Goal: Task Accomplishment & Management: Complete application form

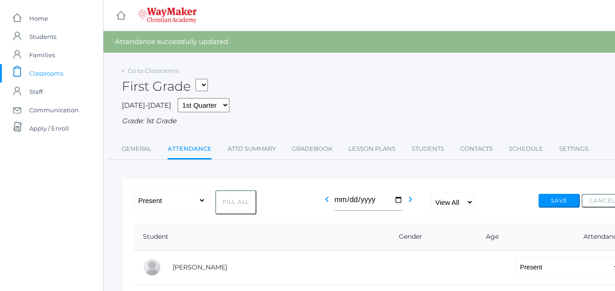
click at [61, 74] on span "Classrooms" at bounding box center [46, 73] width 34 height 18
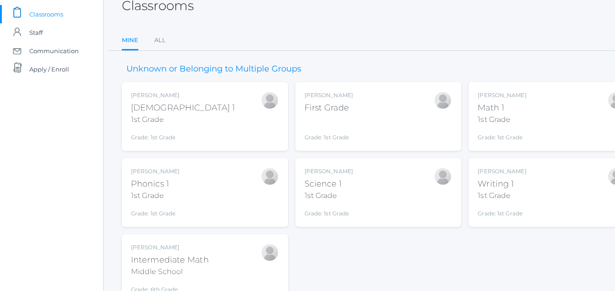
scroll to position [104, 0]
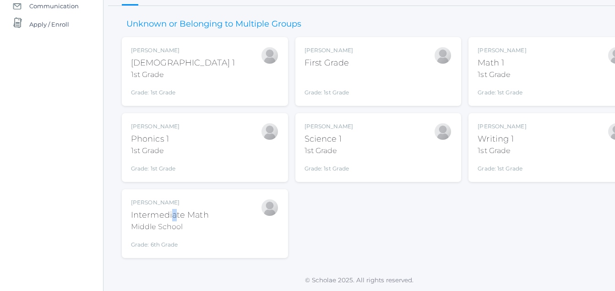
drag, startPoint x: 171, startPoint y: 220, endPoint x: 177, endPoint y: 217, distance: 6.4
click at [177, 217] on div "Intermediate Math" at bounding box center [170, 215] width 78 height 12
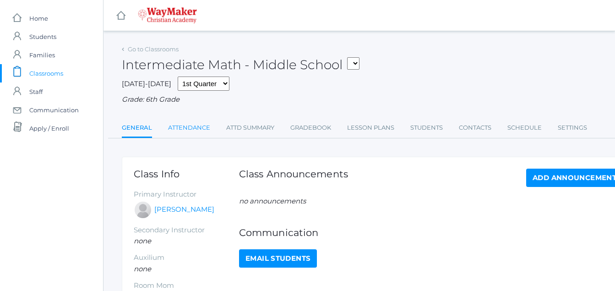
click at [199, 130] on link "Attendance" at bounding box center [189, 128] width 42 height 18
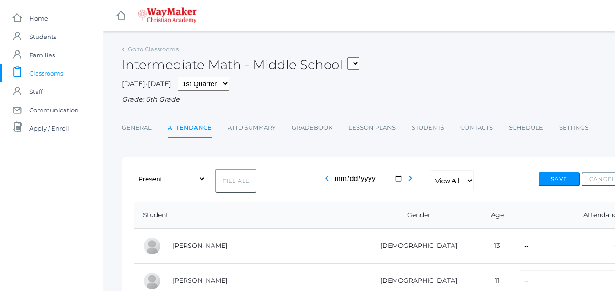
click at [240, 185] on button "Fill All" at bounding box center [235, 180] width 41 height 24
select select "P"
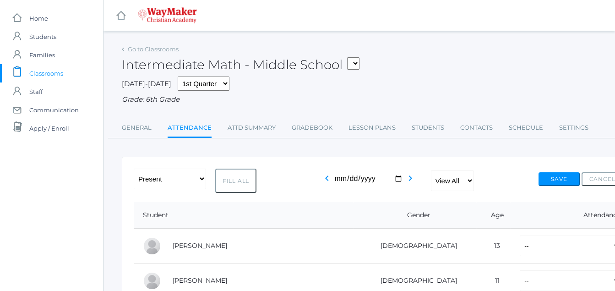
select select "P"
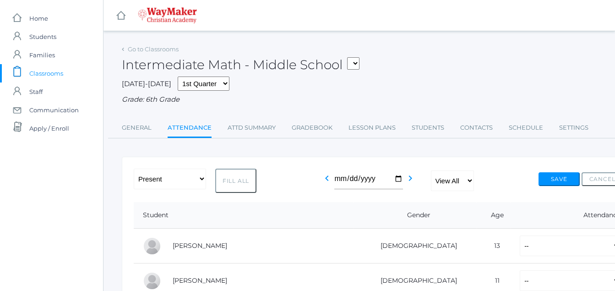
select select "P"
click at [248, 183] on button "Fill All" at bounding box center [235, 180] width 41 height 24
click at [564, 183] on button "Save" at bounding box center [558, 179] width 41 height 14
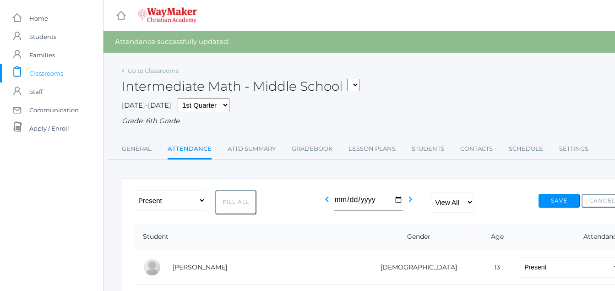
click at [63, 76] on span "Classrooms" at bounding box center [46, 73] width 34 height 18
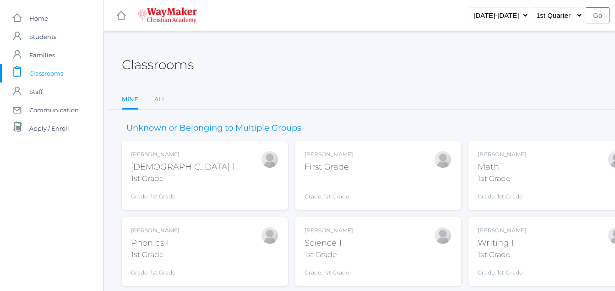
click at [63, 76] on span "Classrooms" at bounding box center [46, 73] width 34 height 18
click at [347, 172] on div "First Grade" at bounding box center [328, 167] width 49 height 12
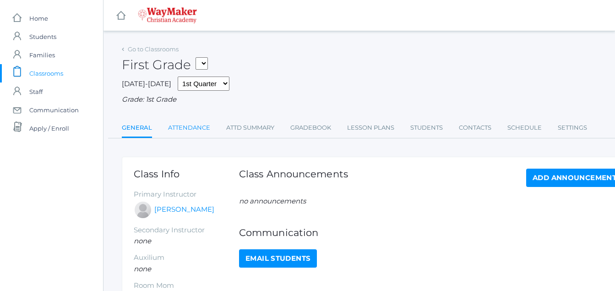
click at [204, 134] on link "Attendance" at bounding box center [189, 128] width 42 height 18
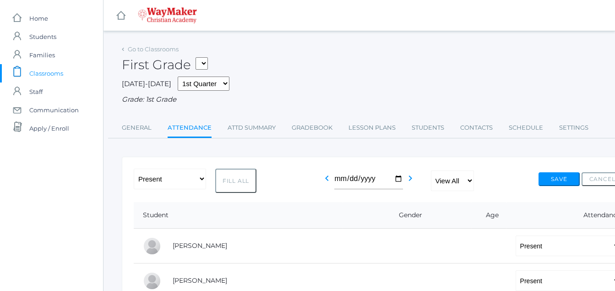
click at [55, 77] on span "Classrooms" at bounding box center [46, 73] width 34 height 18
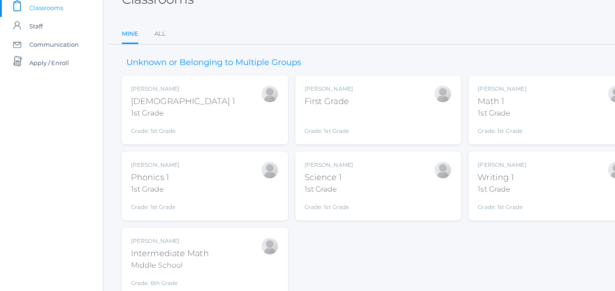
scroll to position [104, 0]
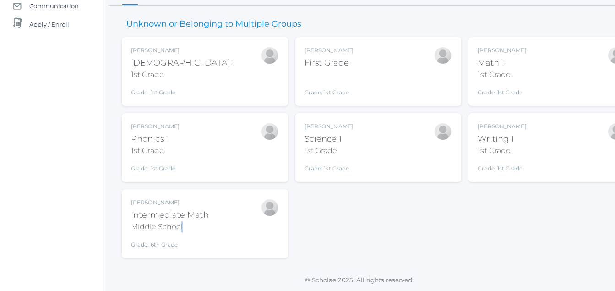
click at [189, 226] on div "Middle School" at bounding box center [170, 226] width 78 height 11
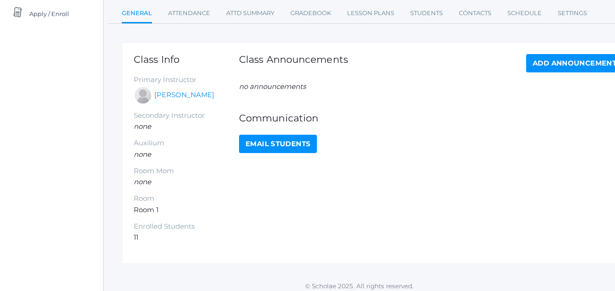
scroll to position [122, 0]
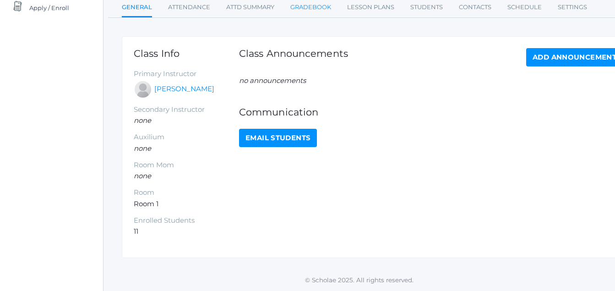
click at [324, 12] on link "Gradebook" at bounding box center [310, 7] width 41 height 18
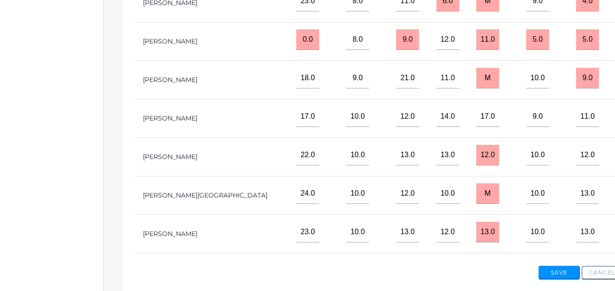
scroll to position [337, 0]
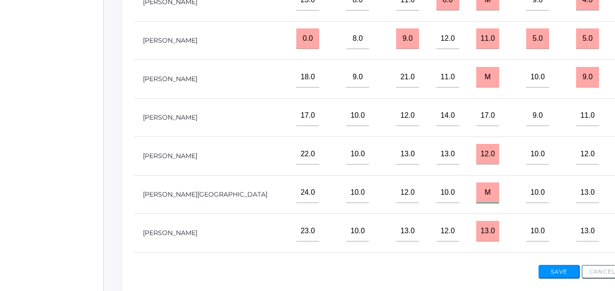
click at [476, 203] on input "M" at bounding box center [487, 192] width 23 height 21
type input "12"
click at [476, 87] on input "M" at bounding box center [487, 77] width 23 height 21
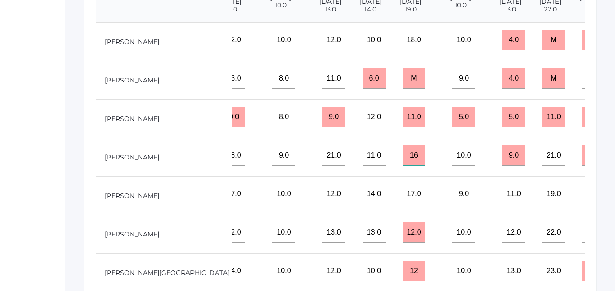
scroll to position [260, 38]
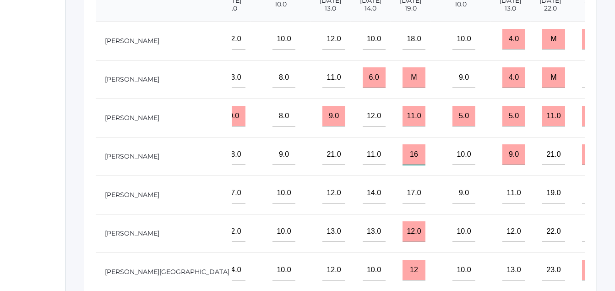
type input "16"
type input "10"
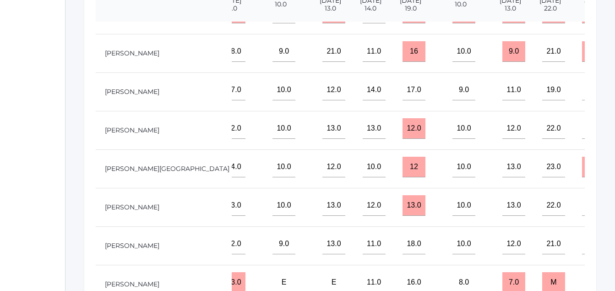
scroll to position [115, 364]
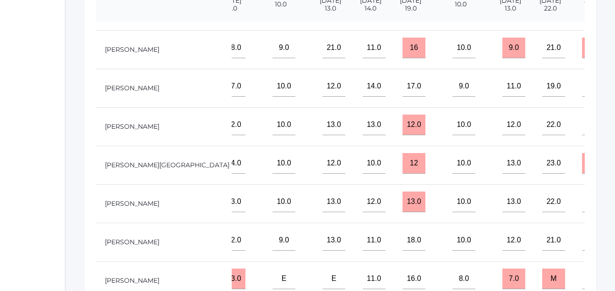
type input "10"
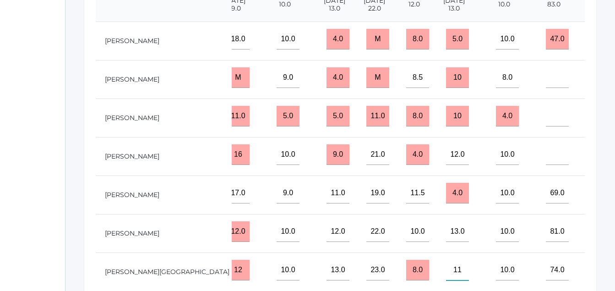
scroll to position [0, 539]
type input"] "11"
click at [546, 88] on input"] "text" at bounding box center [557, 77] width 23 height 21
type input"] "70"
drag, startPoint x: 442, startPoint y: 131, endPoint x: 447, endPoint y: 127, distance: 6.2
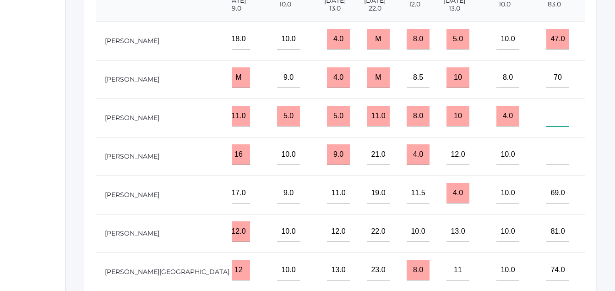
click at [546, 126] on input"] "text" at bounding box center [557, 116] width 23 height 21
type input"] "75"
click at [546, 165] on input"] "text" at bounding box center [557, 154] width 23 height 21
type input"] "80"
click at [586, 126] on input"] "text" at bounding box center [597, 116] width 23 height 21
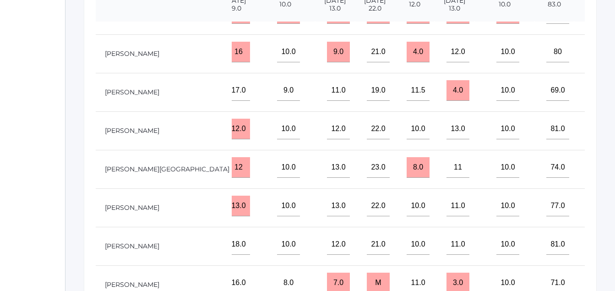
scroll to position [129, 539]
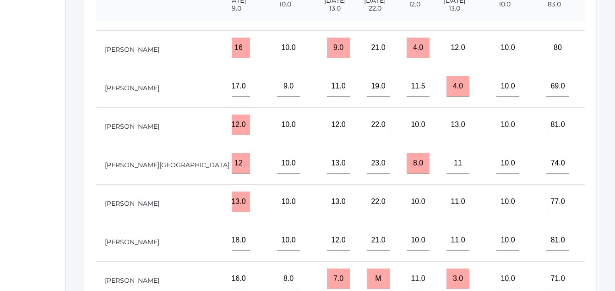
type input"] "39"
click at [586, 273] on input"] "text" at bounding box center [597, 278] width 23 height 21
type input"] "37"
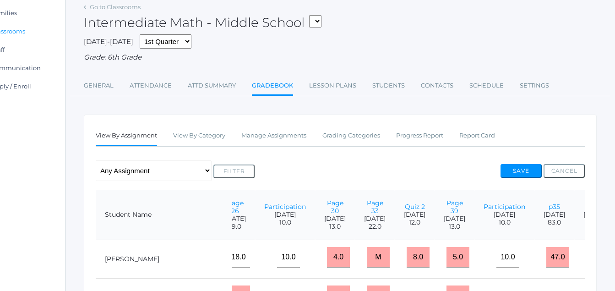
scroll to position [42, 38]
type input"] "20"
drag, startPoint x: 519, startPoint y: 171, endPoint x: 515, endPoint y: 161, distance: 11.1
click at [518, 163] on div "Any Assignment Category: Asssignments/Projects - p51 - p46 - p44 - p35 - Page 3…" at bounding box center [340, 171] width 489 height 21
drag, startPoint x: 529, startPoint y: 176, endPoint x: 520, endPoint y: 173, distance: 9.7
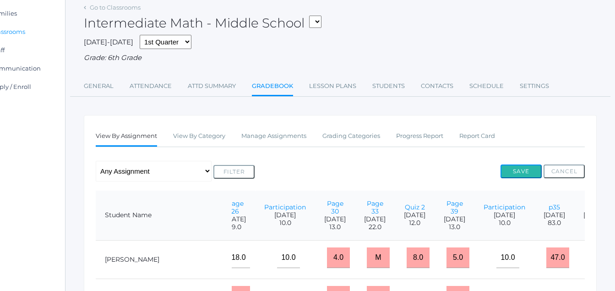
click at [527, 178] on button "Save" at bounding box center [520, 171] width 41 height 14
